Goal: Task Accomplishment & Management: Manage account settings

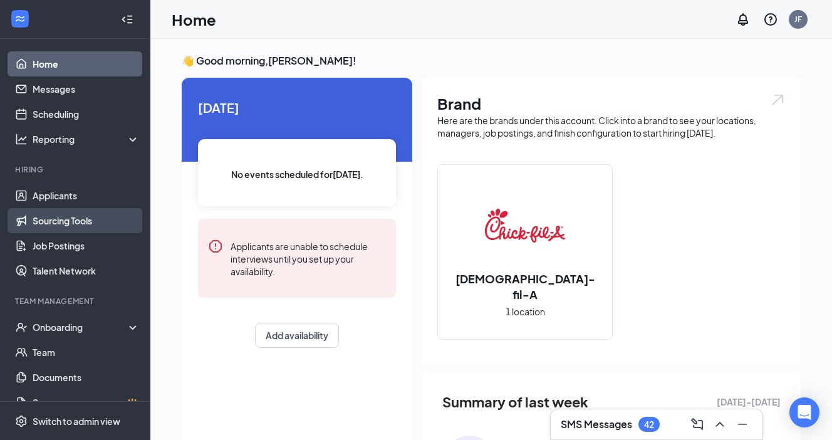
scroll to position [19, 0]
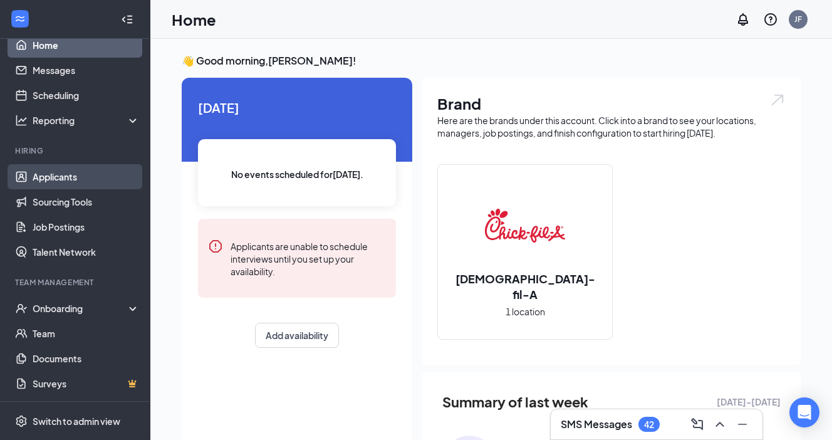
click at [78, 176] on link "Applicants" at bounding box center [86, 176] width 107 height 25
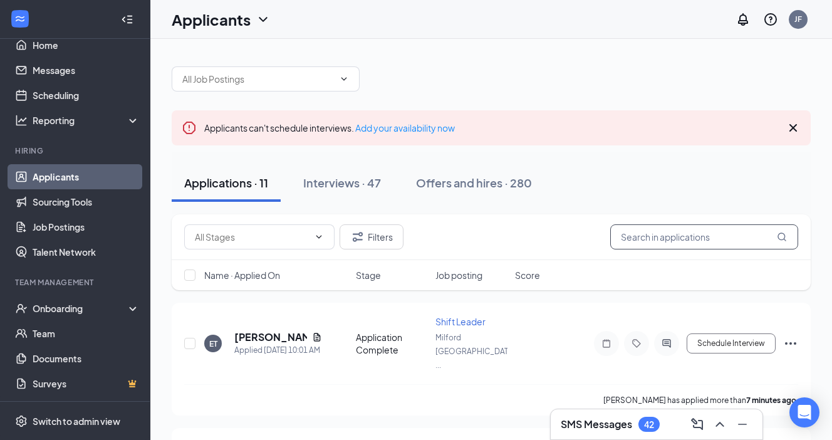
click at [713, 242] on input "text" at bounding box center [704, 236] width 188 height 25
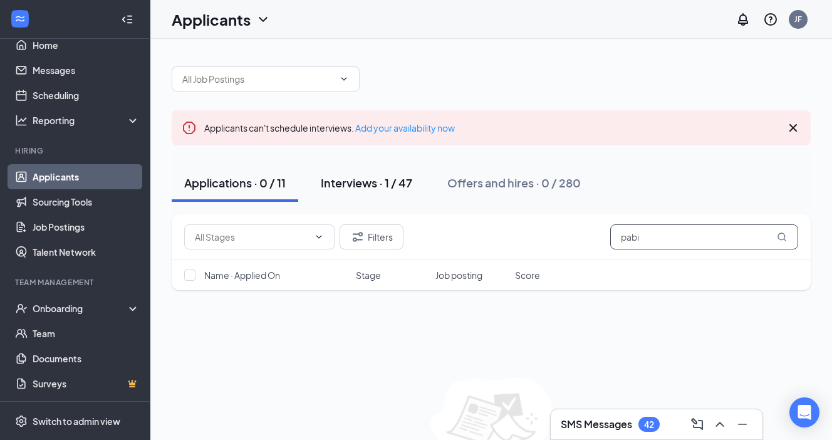
type input "pabi"
click at [387, 176] on div "Interviews · 1 / 47" at bounding box center [367, 183] width 92 height 16
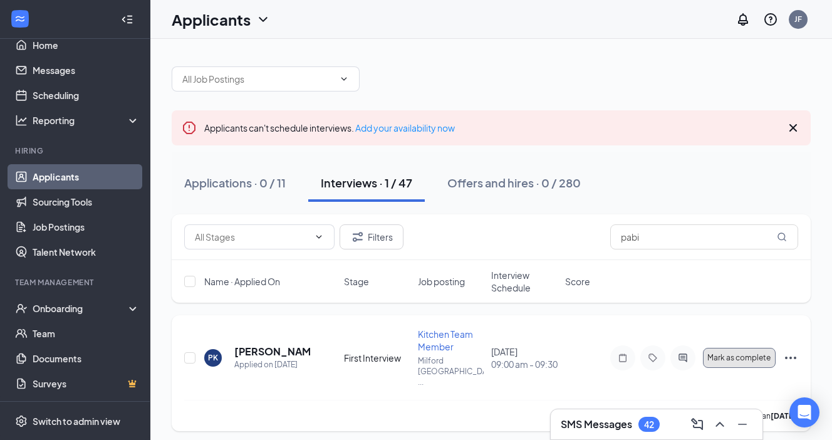
click at [753, 359] on button "Mark as complete" at bounding box center [739, 358] width 73 height 20
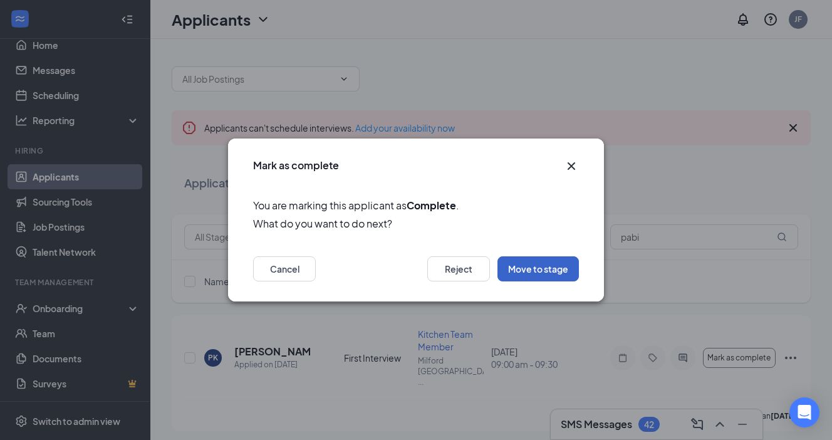
click at [517, 273] on button "Move to stage" at bounding box center [538, 268] width 81 height 25
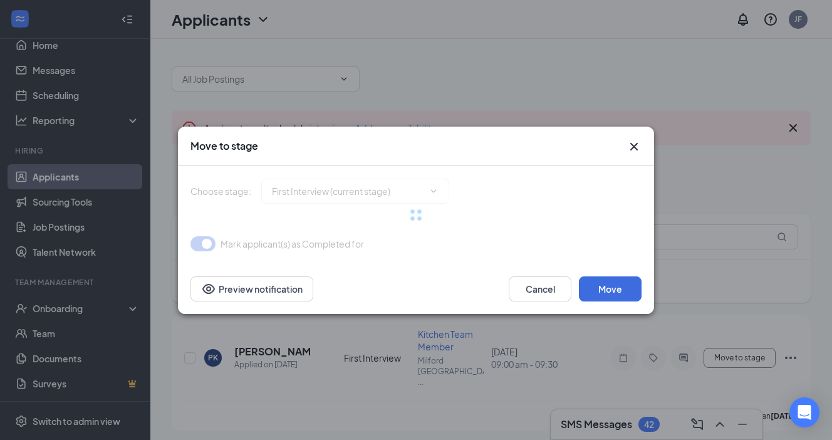
type input "Second Interview (next stage)"
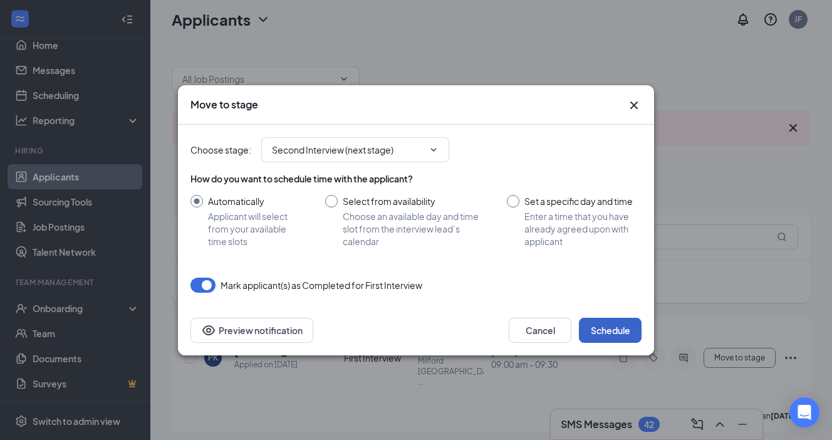
click at [612, 335] on button "Schedule" at bounding box center [610, 330] width 63 height 25
